Goal: Check status

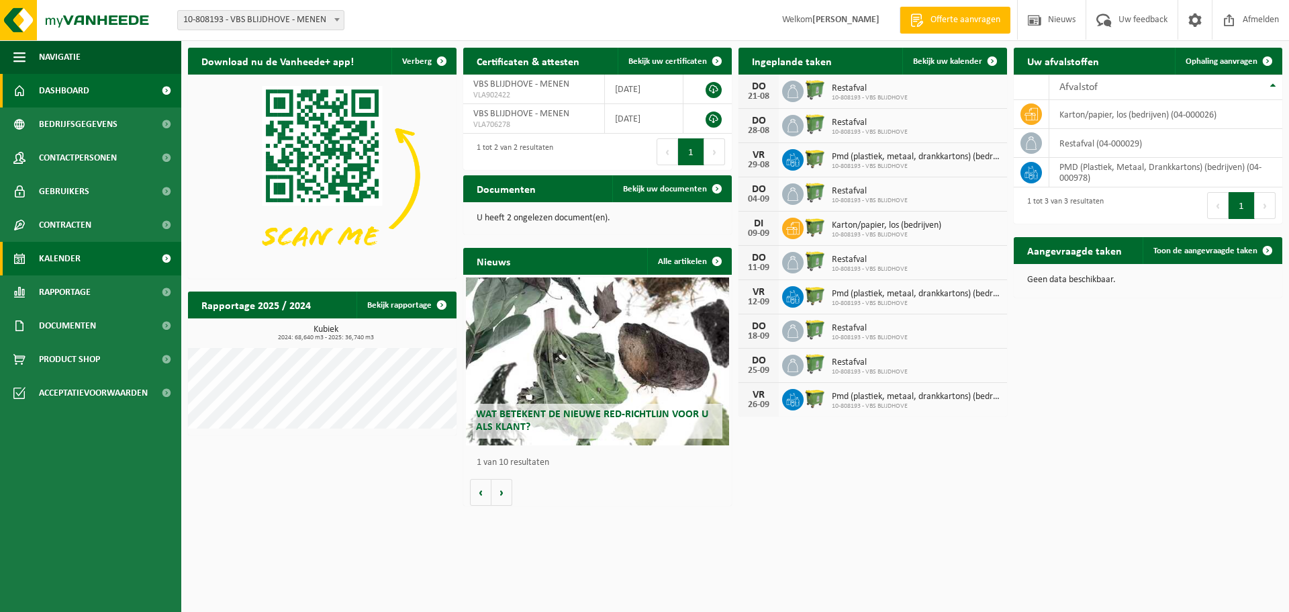
click at [53, 258] on span "Kalender" at bounding box center [60, 259] width 42 height 34
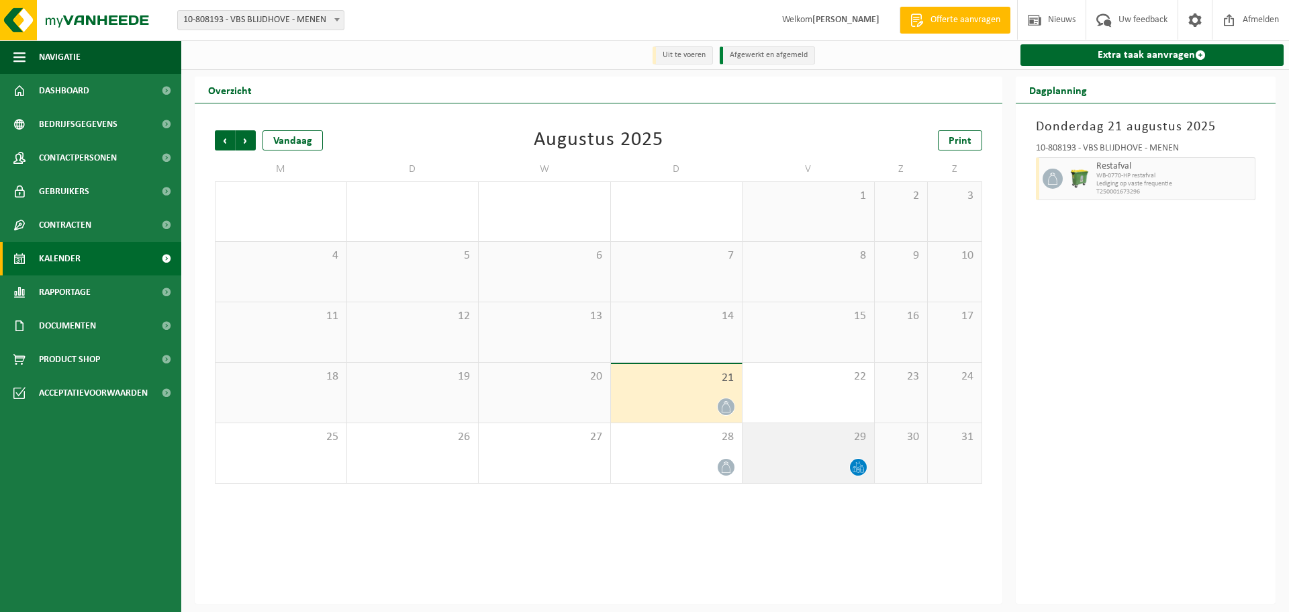
click at [839, 463] on div at bounding box center [808, 467] width 118 height 18
